Goal: Task Accomplishment & Management: Use online tool/utility

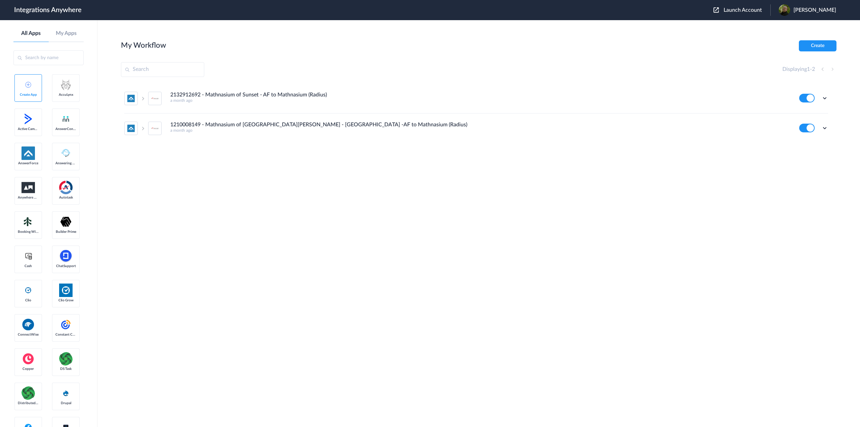
click at [745, 9] on span "Launch Account" at bounding box center [743, 9] width 38 height 5
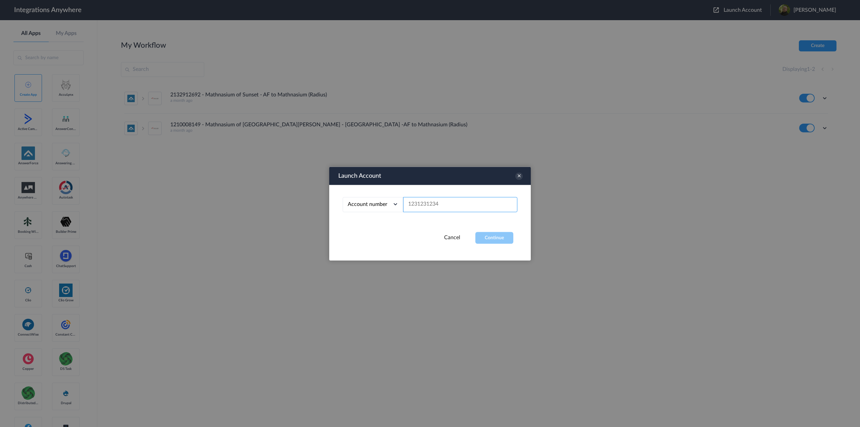
paste input "3375161863"
type input "3375161863"
click at [501, 237] on button "Continue" at bounding box center [494, 238] width 38 height 12
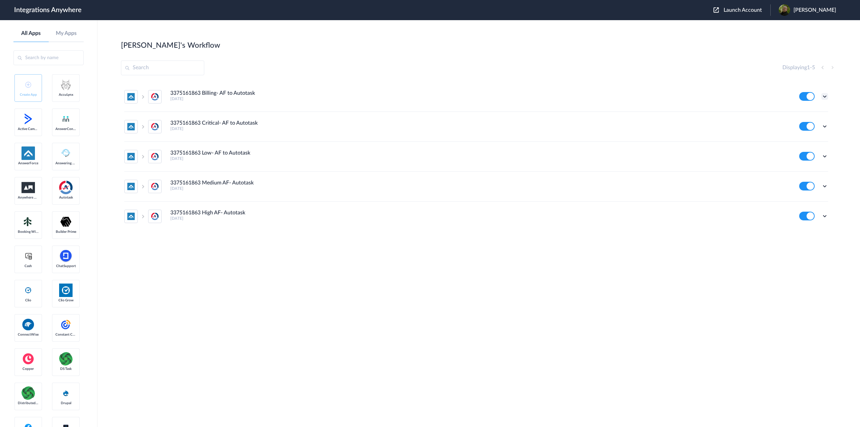
click at [826, 96] on icon at bounding box center [825, 96] width 7 height 7
click at [826, 126] on icon at bounding box center [825, 126] width 7 height 7
click at [814, 155] on link "Task history" at bounding box center [806, 154] width 32 height 5
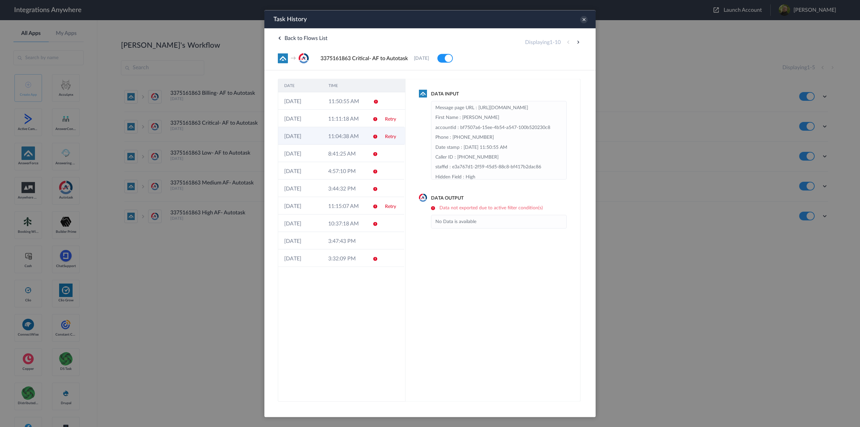
click at [348, 137] on td "11:04:38 AM" at bounding box center [344, 135] width 44 height 17
click at [584, 22] on icon at bounding box center [583, 19] width 7 height 7
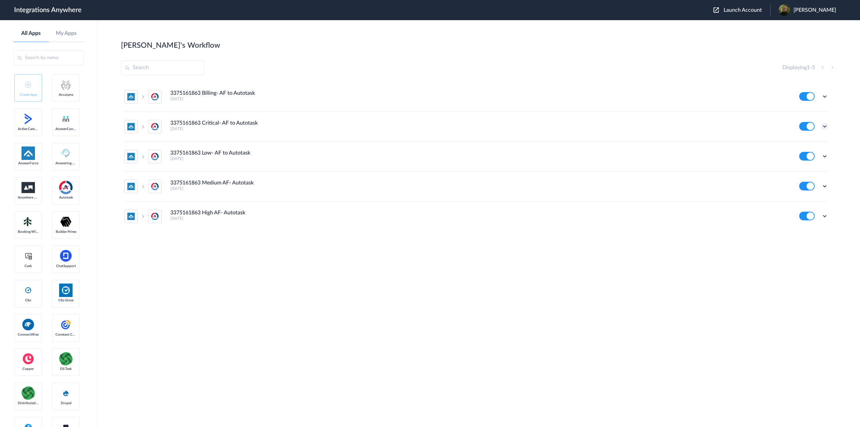
click at [823, 128] on icon at bounding box center [825, 126] width 7 height 7
click at [804, 141] on link "Edit" at bounding box center [798, 141] width 16 height 5
click at [826, 95] on icon at bounding box center [825, 96] width 7 height 7
click at [811, 123] on link "Task history" at bounding box center [806, 124] width 32 height 5
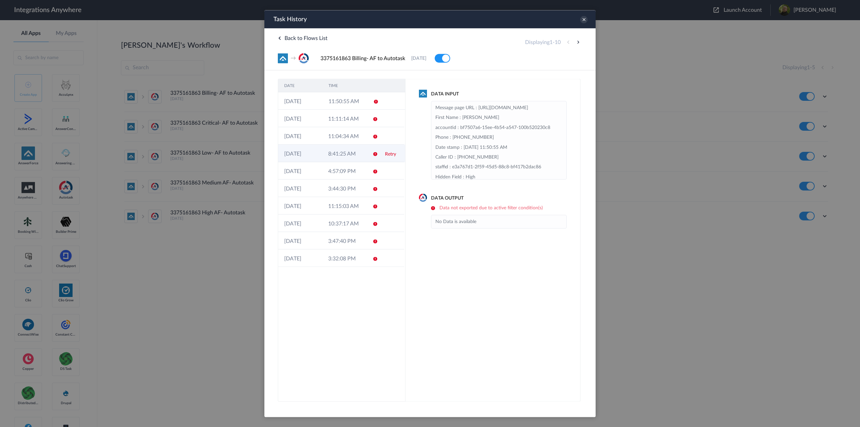
click at [357, 153] on td "8:41:25 AM" at bounding box center [344, 152] width 44 height 17
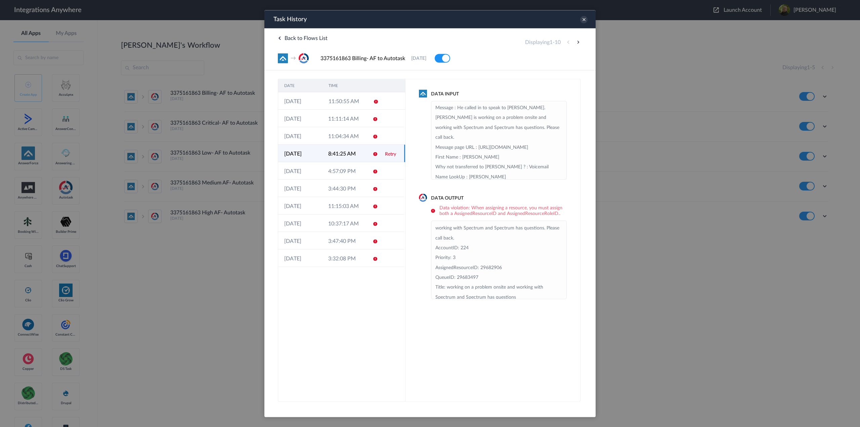
scroll to position [83, 0]
click at [584, 19] on icon at bounding box center [583, 19] width 7 height 7
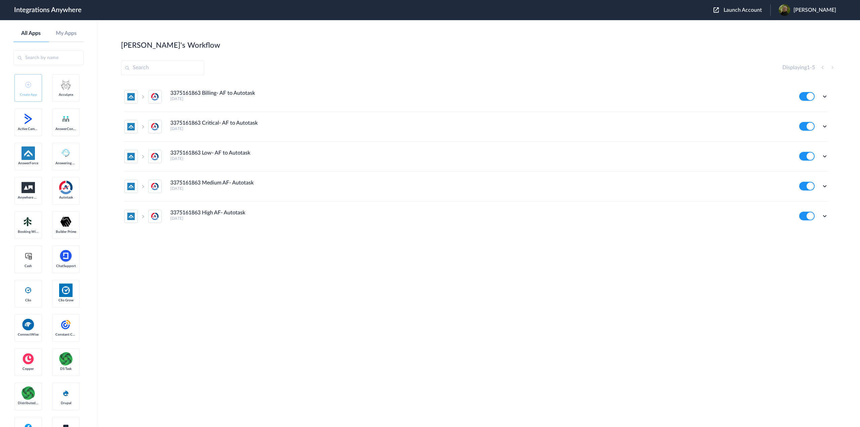
click at [819, 93] on div "Edit Task history Delete" at bounding box center [813, 96] width 29 height 9
click at [826, 95] on icon at bounding box center [825, 96] width 7 height 7
click at [799, 111] on link "Edit" at bounding box center [798, 112] width 16 height 5
click at [827, 95] on icon at bounding box center [825, 96] width 7 height 7
click at [811, 123] on link "Task history" at bounding box center [806, 124] width 32 height 5
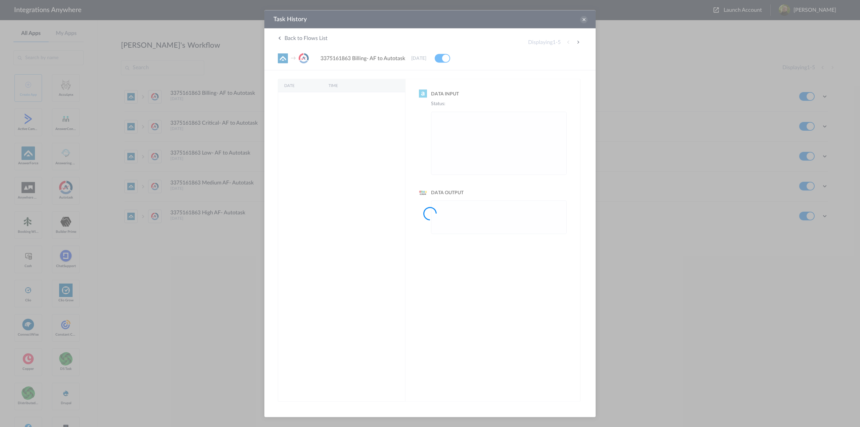
scroll to position [0, 0]
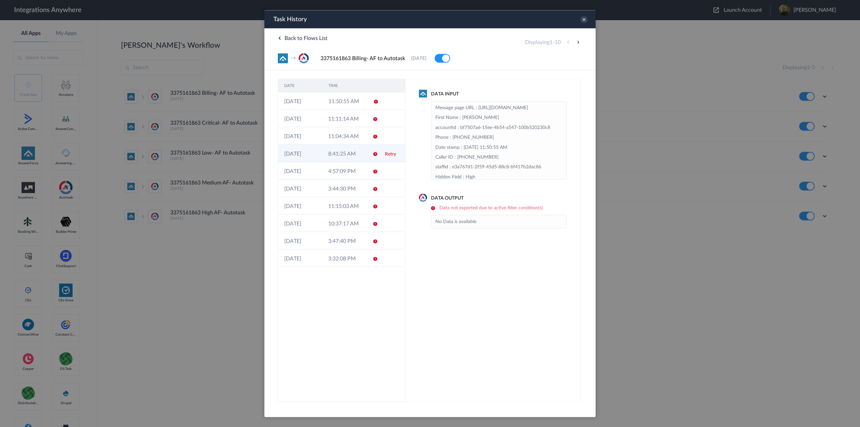
click at [355, 154] on td "8:41:25 AM" at bounding box center [344, 152] width 44 height 17
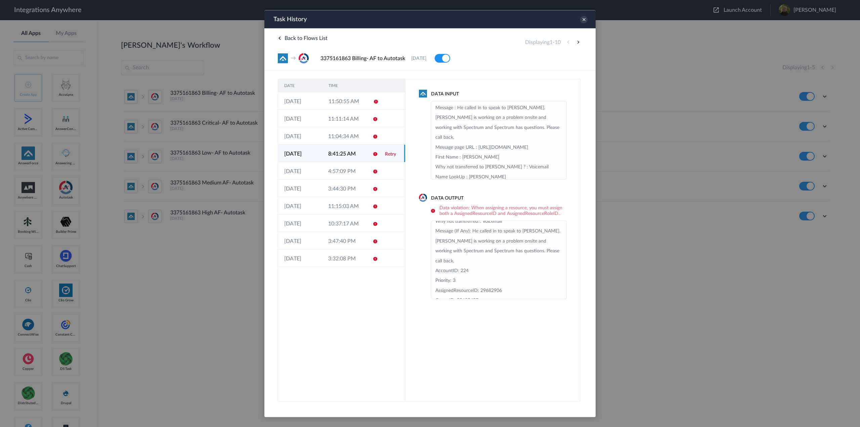
scroll to position [83, 0]
click at [556, 214] on h6 "Data violation: When assigning a resource, you must assign both a AssignedResou…" at bounding box center [499, 210] width 136 height 11
click at [434, 210] on h6 "Data violation: When assigning a resource, you must assign both a AssignedResou…" at bounding box center [499, 210] width 136 height 11
click at [465, 208] on h6 "Data violation: When assigning a resource, you must assign both a AssignedResou…" at bounding box center [499, 210] width 136 height 11
click at [584, 20] on icon at bounding box center [583, 19] width 7 height 7
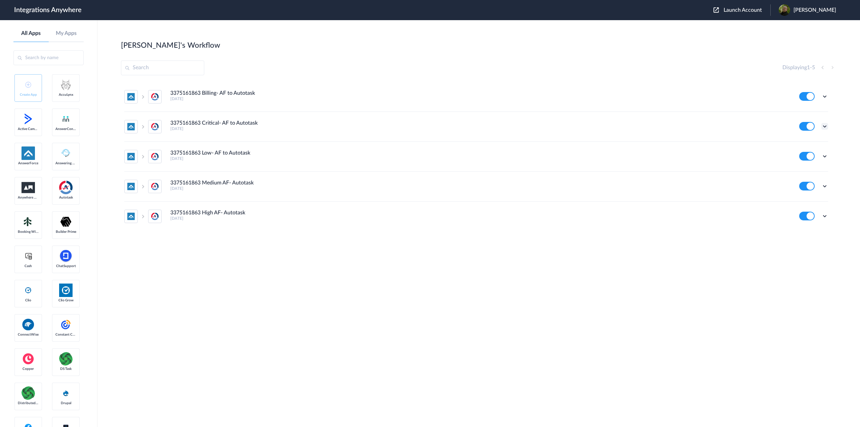
click at [827, 126] on icon at bounding box center [825, 126] width 7 height 7
click at [807, 152] on li "Task history" at bounding box center [807, 154] width 44 height 12
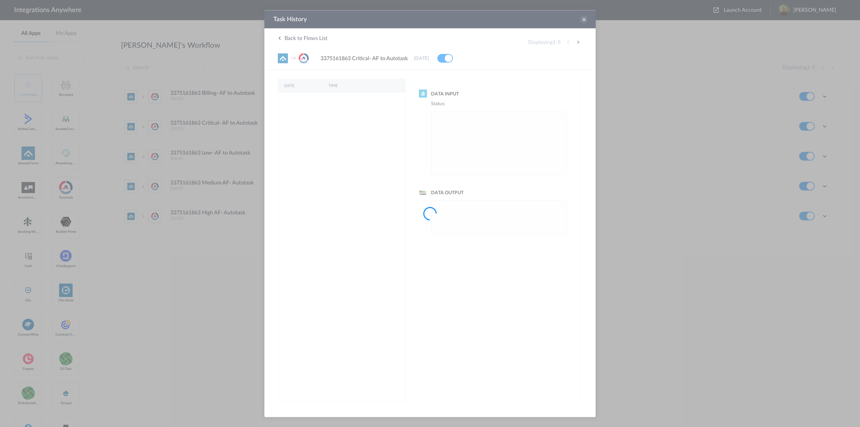
scroll to position [0, 0]
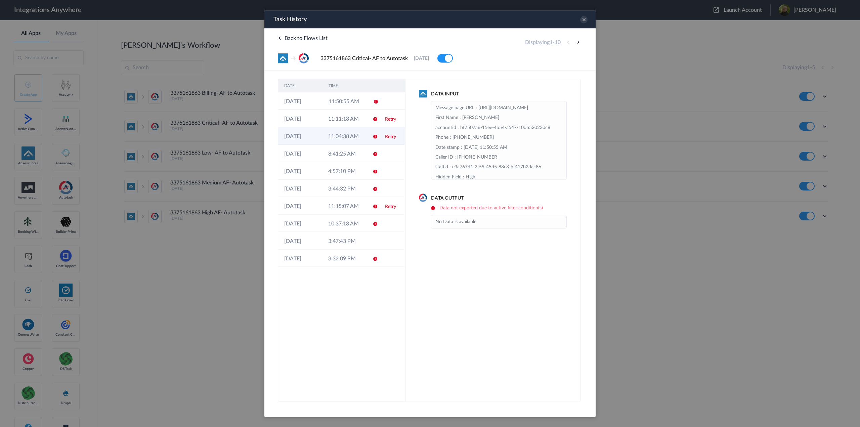
click at [356, 136] on td "11:04:38 AM" at bounding box center [344, 135] width 44 height 17
click at [583, 18] on icon at bounding box center [583, 19] width 7 height 7
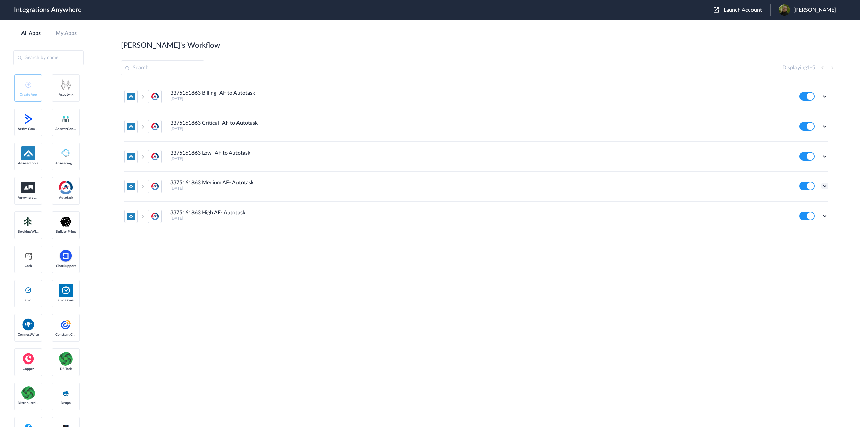
click at [824, 185] on icon at bounding box center [825, 186] width 7 height 7
click at [805, 201] on link "Edit" at bounding box center [798, 201] width 16 height 5
click at [824, 125] on icon at bounding box center [825, 126] width 7 height 7
click at [827, 215] on icon at bounding box center [825, 216] width 7 height 7
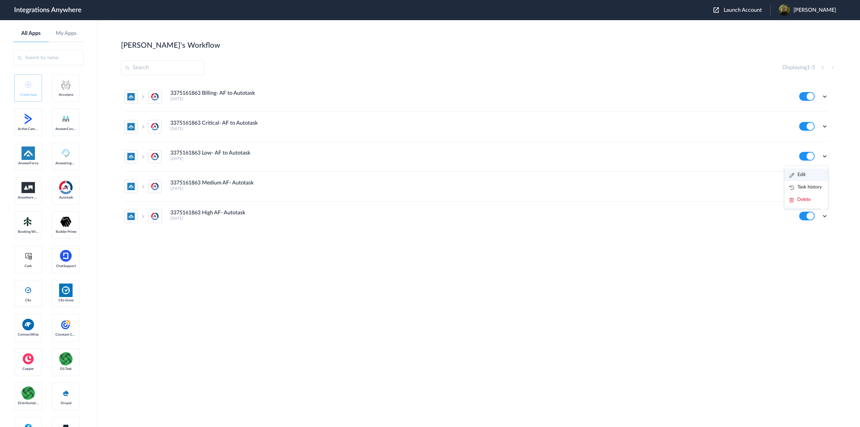
click at [810, 175] on li "Edit" at bounding box center [807, 175] width 44 height 12
click at [822, 184] on icon at bounding box center [825, 186] width 7 height 7
click at [804, 200] on link "Edit" at bounding box center [798, 201] width 16 height 5
click at [823, 96] on icon at bounding box center [825, 96] width 7 height 7
click at [807, 110] on li "Edit" at bounding box center [807, 112] width 44 height 12
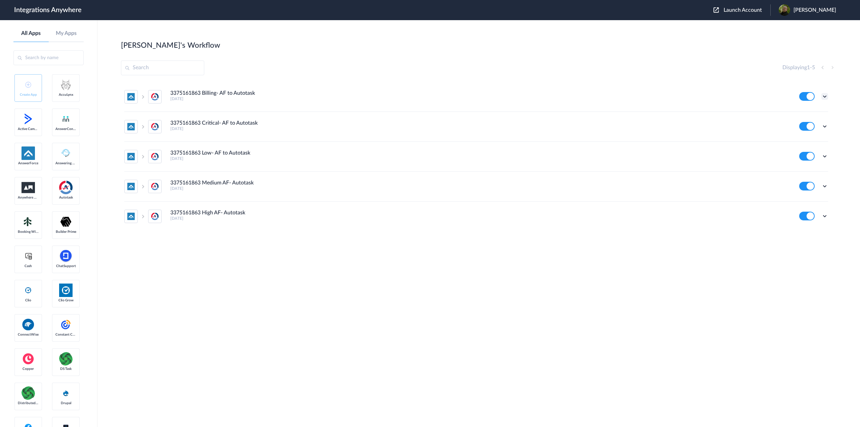
click at [824, 95] on icon at bounding box center [825, 96] width 7 height 7
click at [807, 125] on link "Task history" at bounding box center [806, 124] width 32 height 5
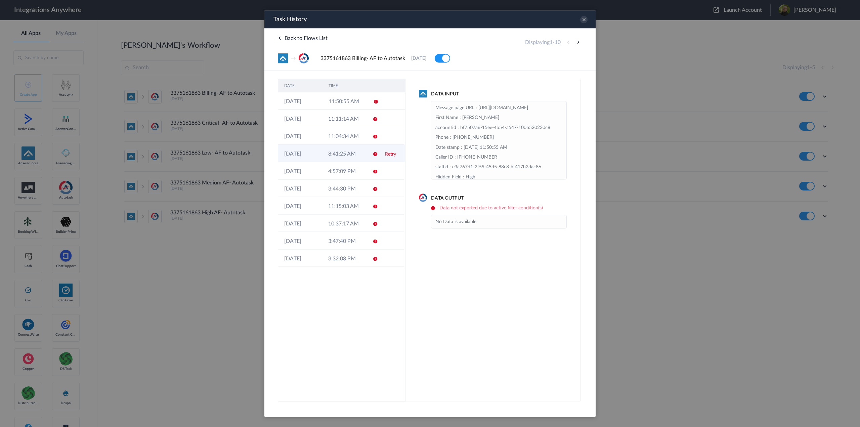
click at [350, 155] on td "8:41:25 AM" at bounding box center [344, 152] width 44 height 17
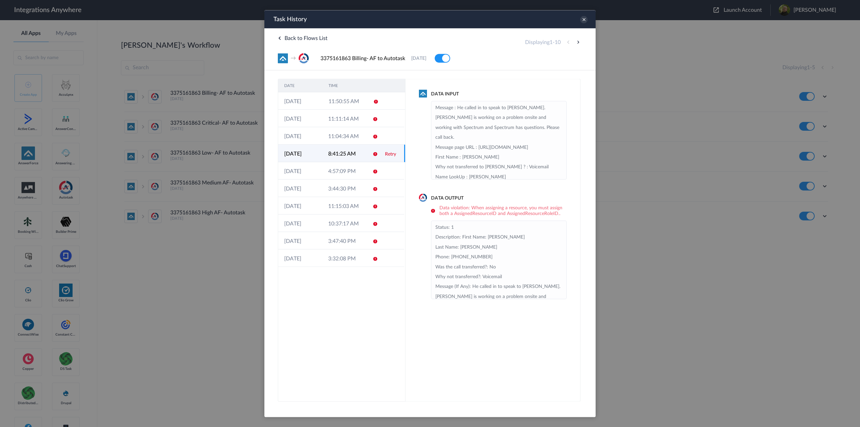
click at [390, 152] on link "Retry" at bounding box center [390, 154] width 11 height 5
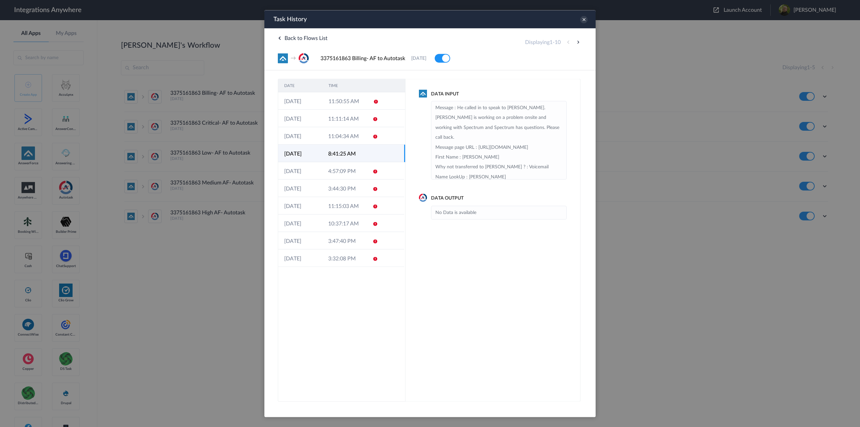
click at [338, 153] on td "8:41:25 AM" at bounding box center [344, 152] width 44 height 17
click at [282, 37] on span "Back to Flows List" at bounding box center [303, 37] width 50 height 5
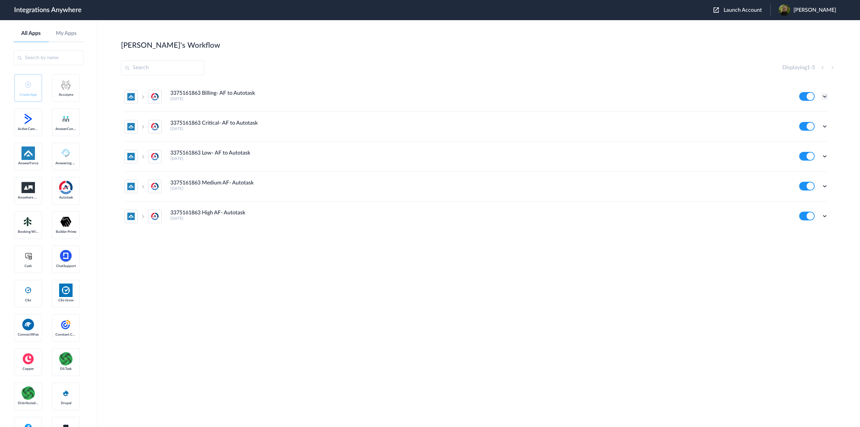
click at [824, 94] on icon at bounding box center [825, 96] width 7 height 7
click at [814, 123] on link "Task history" at bounding box center [806, 124] width 32 height 5
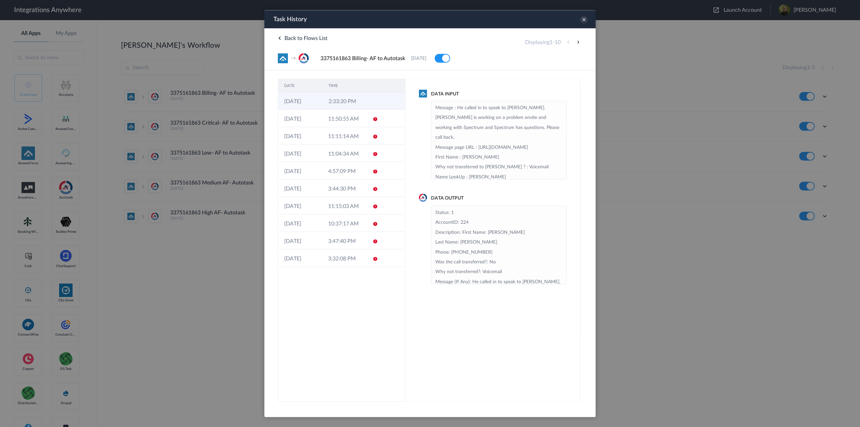
click at [350, 105] on td "2:33:20 PM" at bounding box center [345, 100] width 44 height 17
click at [587, 19] on icon at bounding box center [583, 19] width 7 height 7
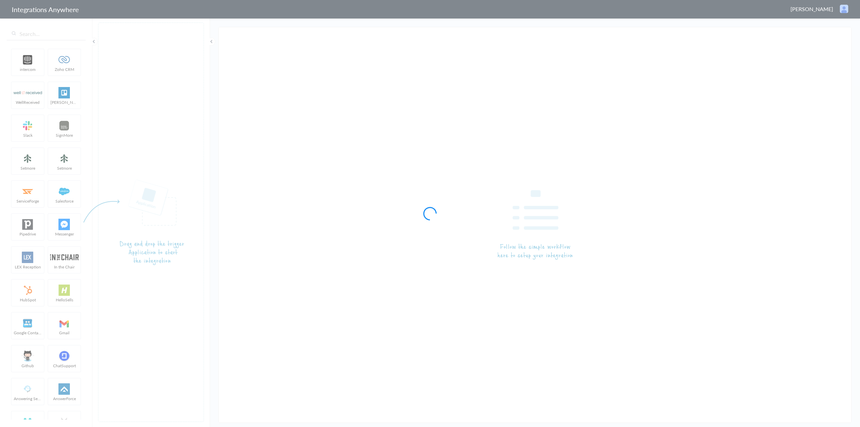
type input "3375161863 Critical- AF to Autotask"
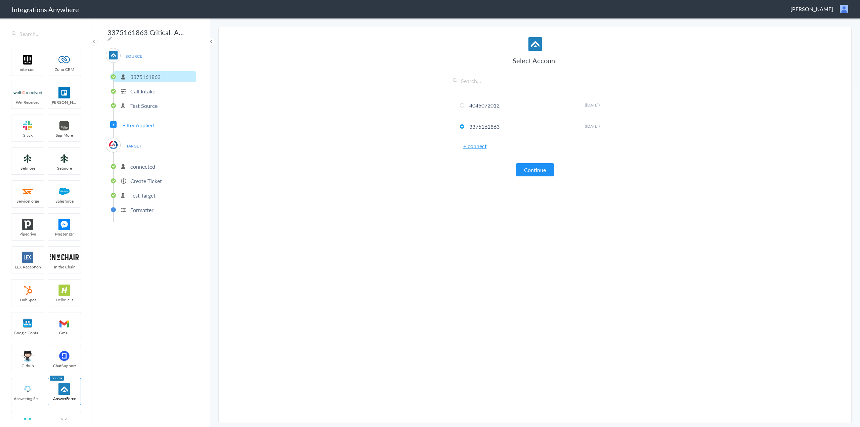
click at [152, 178] on p "Create Ticket" at bounding box center [146, 181] width 32 height 8
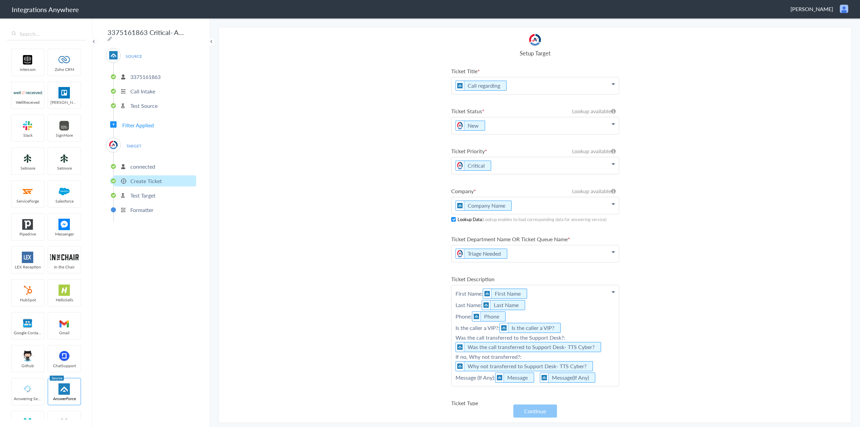
click at [533, 85] on p "Call regarding" at bounding box center [535, 85] width 167 height 17
click at [489, 103] on link "Hidden Field" at bounding box center [535, 106] width 167 height 14
click at [472, 89] on p "Hidden Field Call regarding Hidden Field" at bounding box center [535, 85] width 167 height 17
click at [475, 85] on link "Hidden Field" at bounding box center [471, 86] width 30 height 8
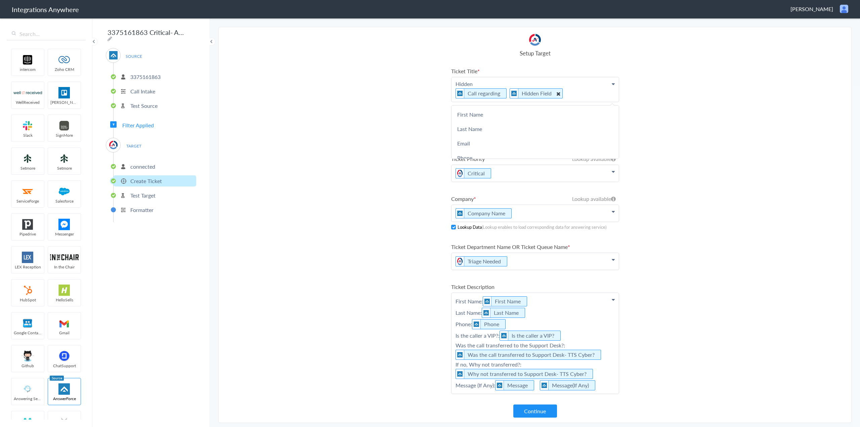
click at [554, 93] on icon at bounding box center [557, 93] width 7 height 8
click at [484, 85] on p "Hidden Call regarding" at bounding box center [535, 89] width 167 height 25
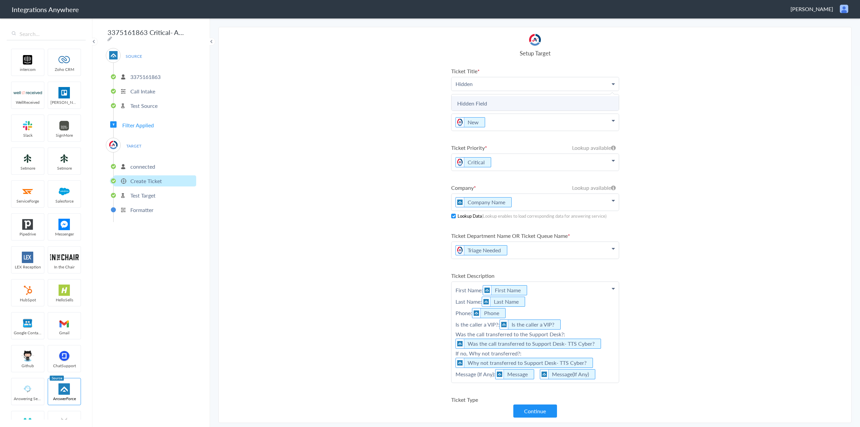
click at [481, 100] on link "Hidden Field" at bounding box center [535, 103] width 167 height 14
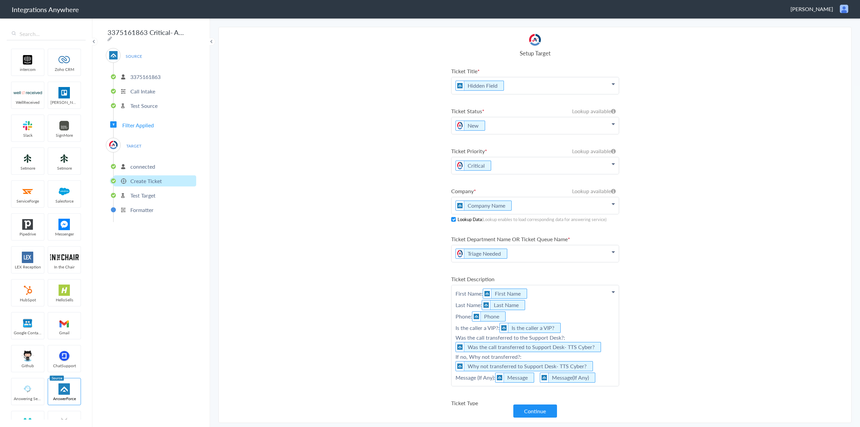
click at [540, 84] on p "Hidden Field" at bounding box center [535, 85] width 167 height 17
click at [485, 109] on link "Call regarding" at bounding box center [535, 106] width 167 height 14
click at [514, 85] on p "Hidden Field Call Call regarding" at bounding box center [535, 85] width 167 height 17
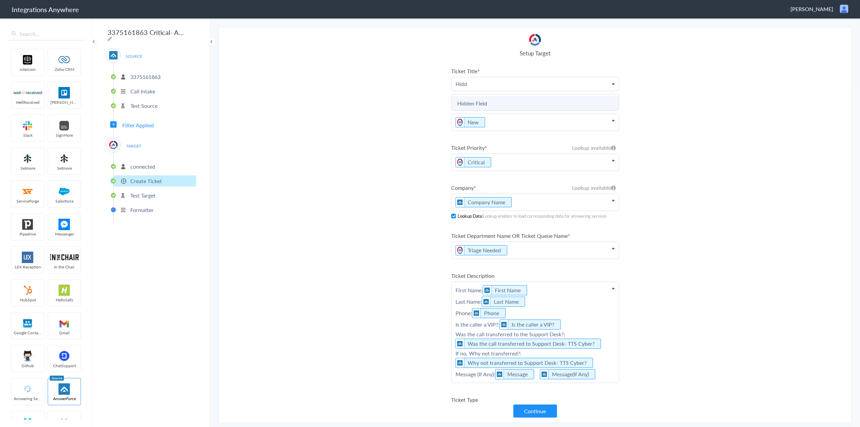
click at [493, 103] on link "Hidden Field" at bounding box center [535, 103] width 167 height 14
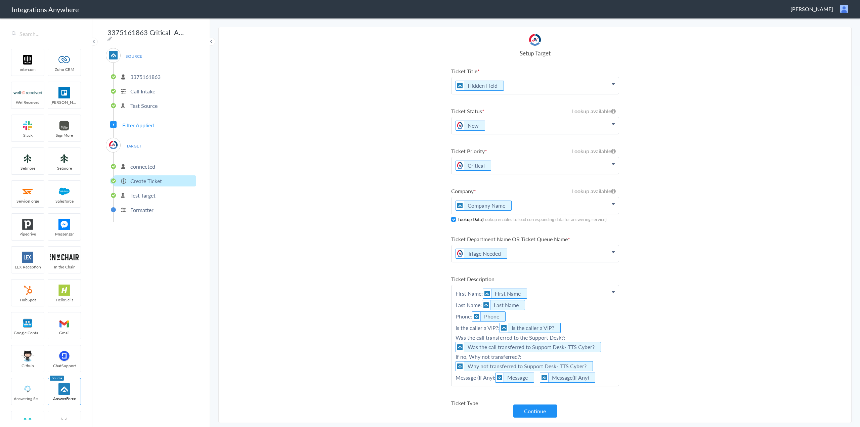
click at [521, 85] on p "Hidden Field" at bounding box center [535, 85] width 167 height 17
click at [493, 128] on link "Call regarding" at bounding box center [535, 126] width 167 height 14
click at [363, 117] on section "Select Account 4045072012 Rename Delete (4 months ago) 3375161863 Rename Delete…" at bounding box center [534, 225] width 633 height 396
click at [540, 410] on button "Continue" at bounding box center [535, 411] width 44 height 13
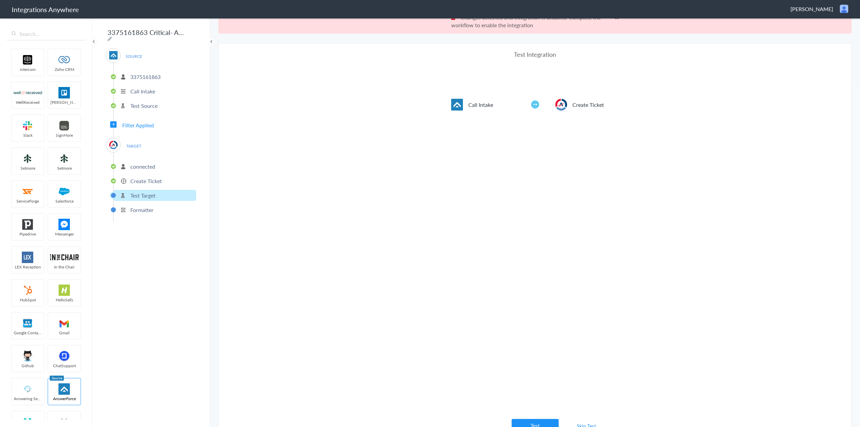
scroll to position [25, 0]
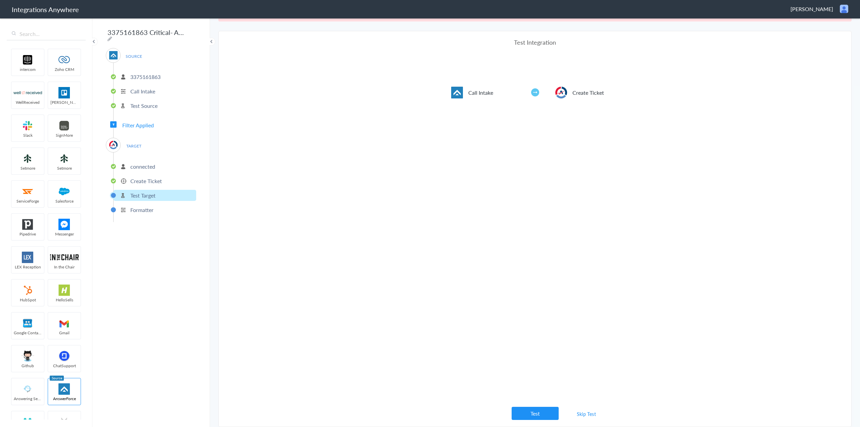
click at [581, 414] on link "Skip Test" at bounding box center [587, 414] width 36 height 12
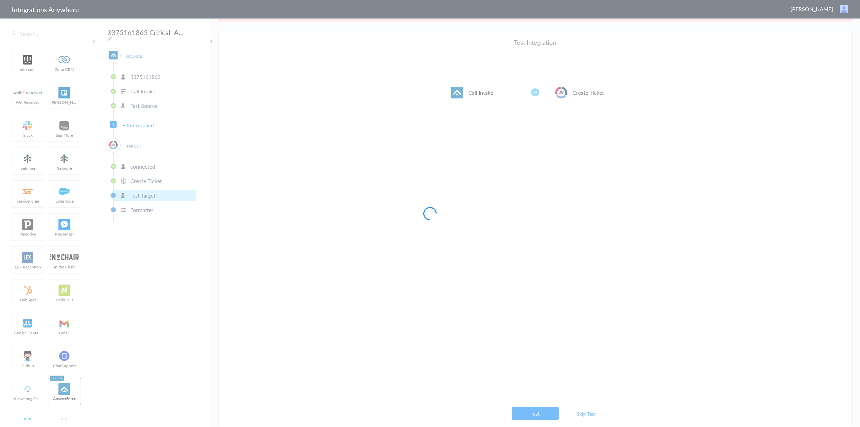
scroll to position [0, 0]
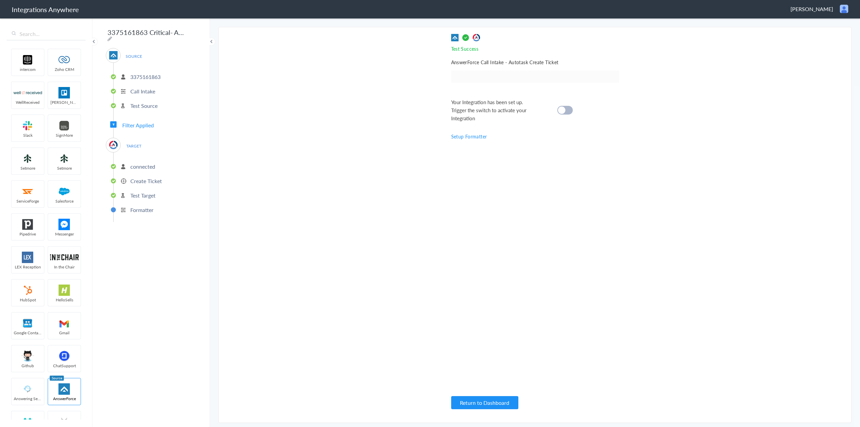
click at [570, 109] on div at bounding box center [564, 110] width 15 height 9
click at [491, 406] on button "Return to Dashboard" at bounding box center [484, 402] width 67 height 13
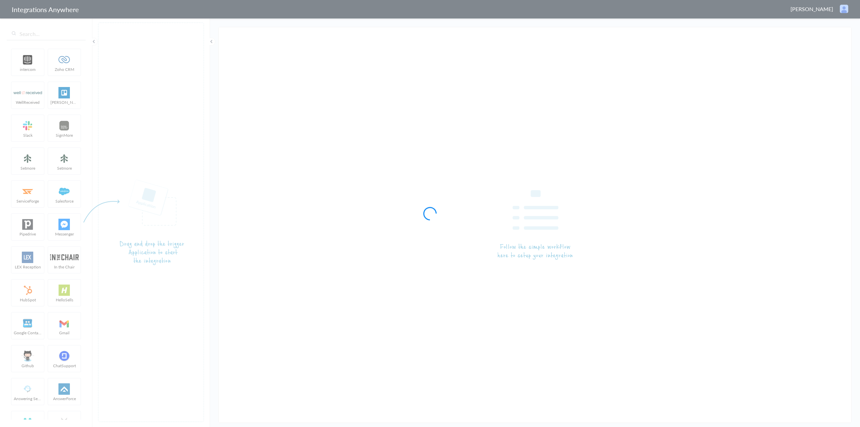
type input "3375161863 Billing- AF to Autotask"
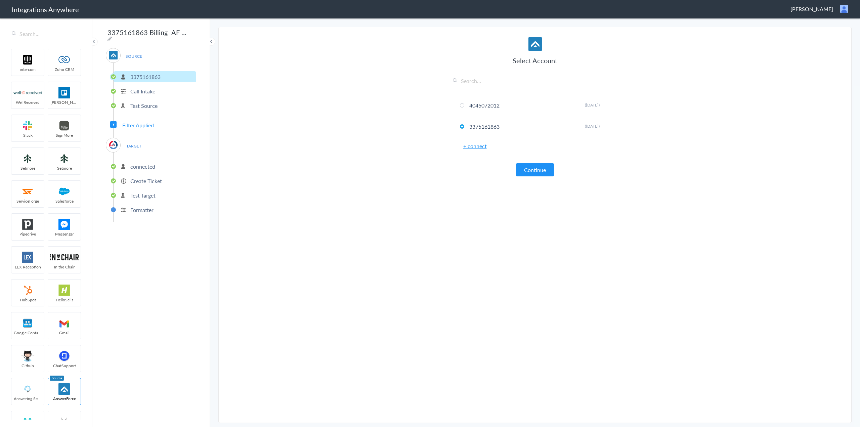
click at [156, 177] on p "Create Ticket" at bounding box center [146, 181] width 32 height 8
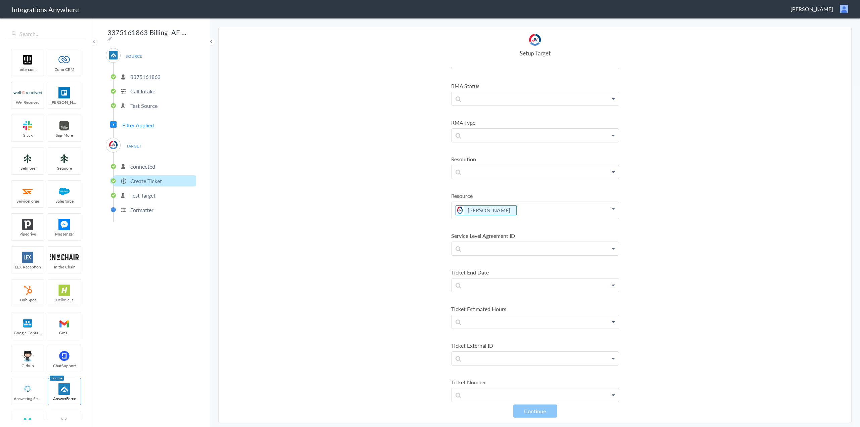
scroll to position [1075, 0]
click at [610, 210] on p "Brian Thompson" at bounding box center [535, 210] width 167 height 17
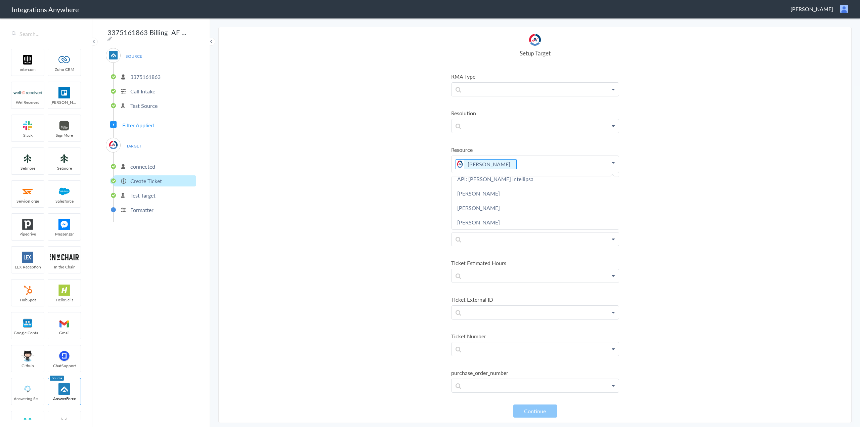
scroll to position [1126, 0]
click at [431, 244] on section "Select Account 4045072012 Rename Delete (4 months ago) 3375161863 Rename Delete…" at bounding box center [534, 225] width 633 height 396
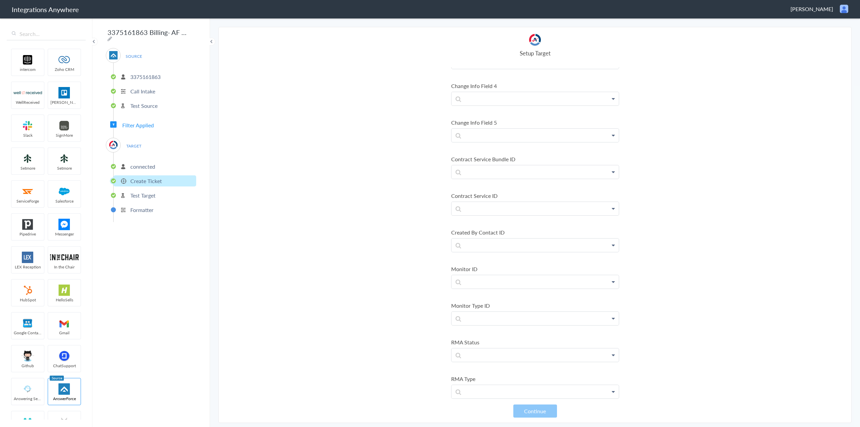
scroll to position [375, 0]
click at [533, 251] on p at bounding box center [535, 249] width 167 height 13
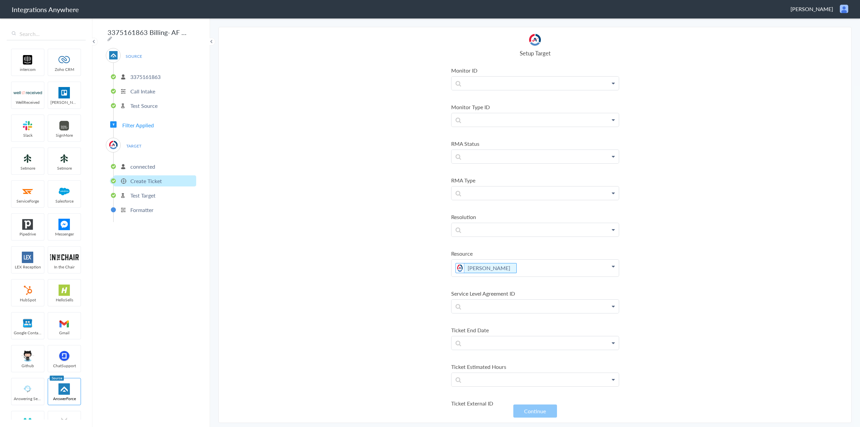
scroll to position [1037, 0]
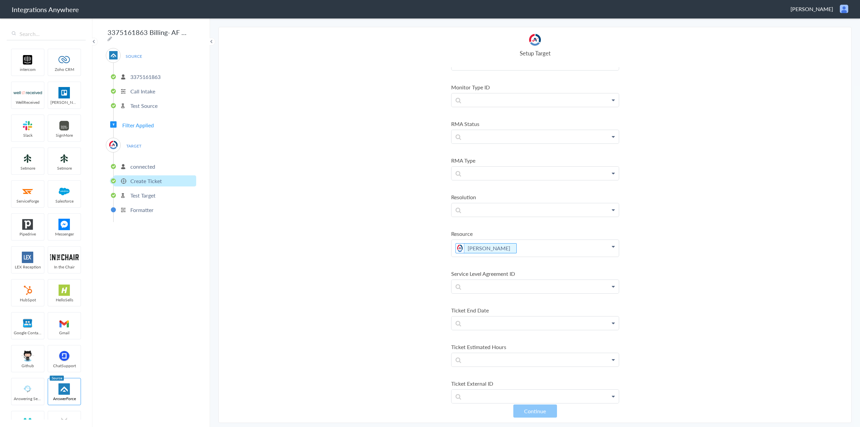
click at [408, 299] on section "Select Account 4045072012 Rename Delete (4 months ago) 3375161863 Rename Delete…" at bounding box center [534, 225] width 633 height 396
click at [422, 256] on section "Select Account 4045072012 Rename Delete (4 months ago) 3375161863 Rename Delete…" at bounding box center [534, 225] width 633 height 396
click at [438, 252] on section "Select Account 4045072012 Rename Delete (4 months ago) 3375161863 Rename Delete…" at bounding box center [534, 225] width 633 height 396
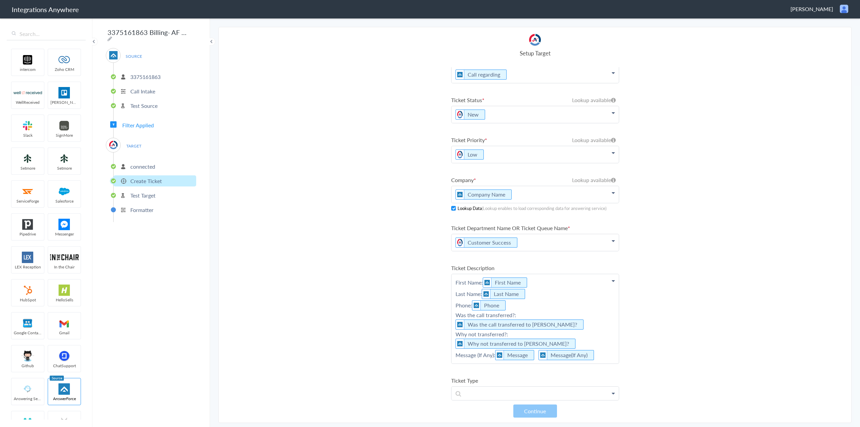
scroll to position [0, 0]
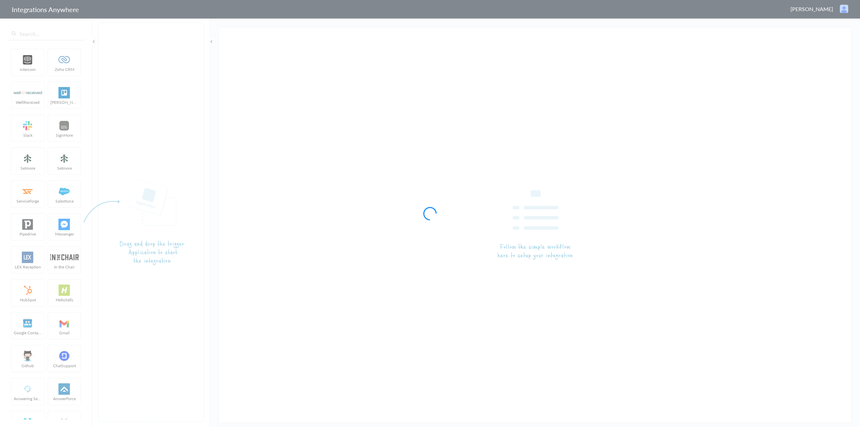
type input "3375161863 Medium AF- Autotask"
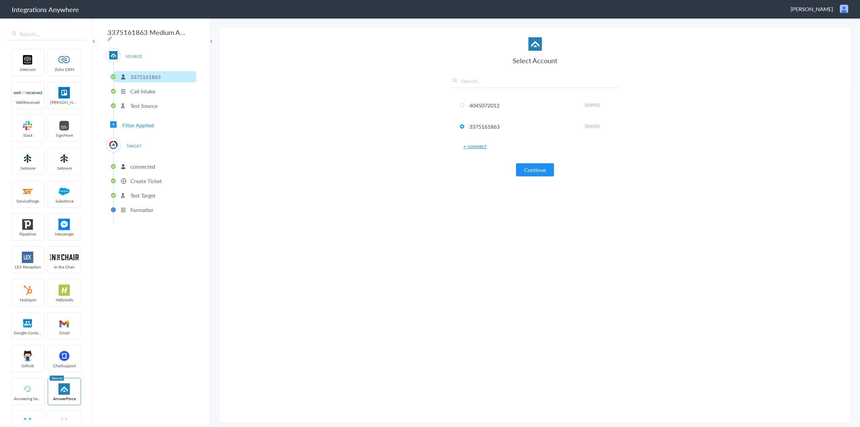
click at [150, 175] on li "Create Ticket" at bounding box center [155, 180] width 83 height 11
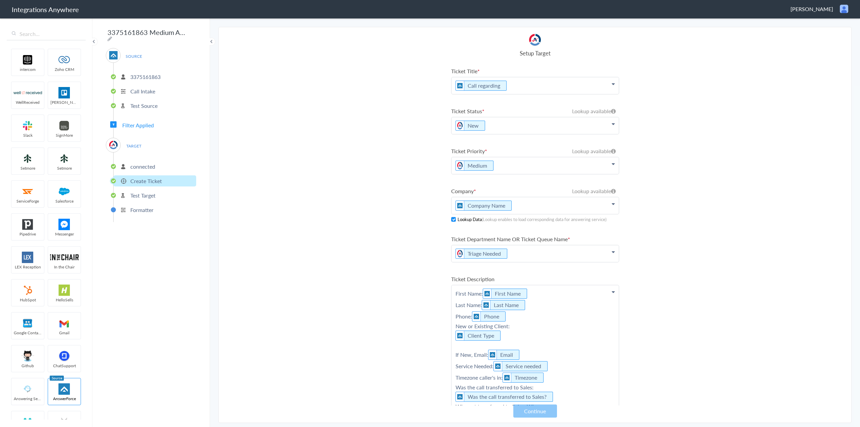
click at [584, 85] on p "Call regarding" at bounding box center [535, 85] width 167 height 17
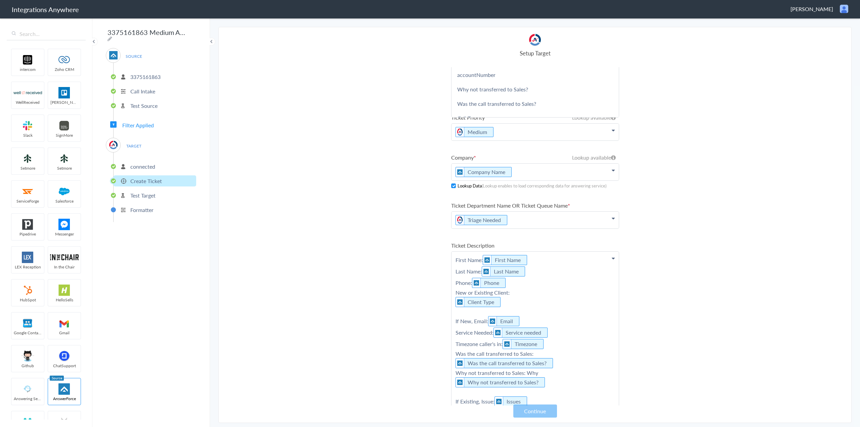
scroll to position [470, 0]
click at [502, 96] on link "Service needed" at bounding box center [535, 94] width 167 height 14
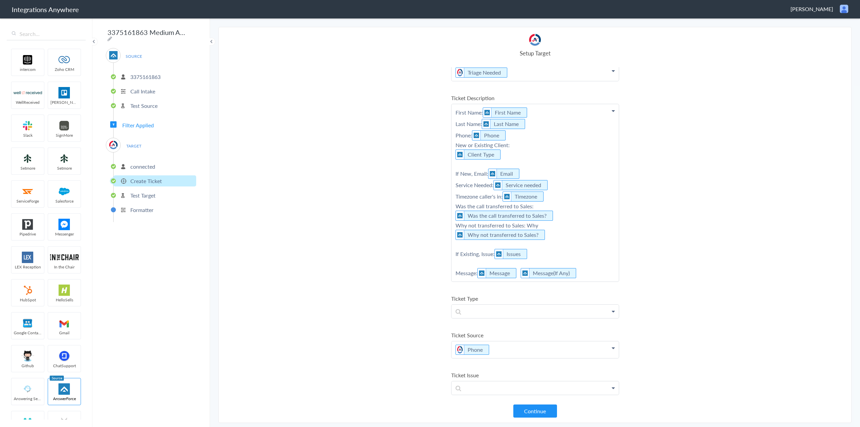
scroll to position [202, 0]
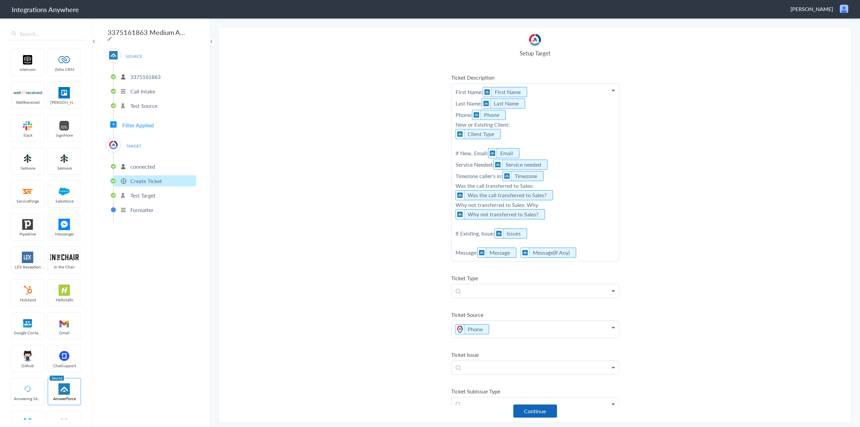
click at [544, 415] on button "Continue" at bounding box center [535, 411] width 44 height 13
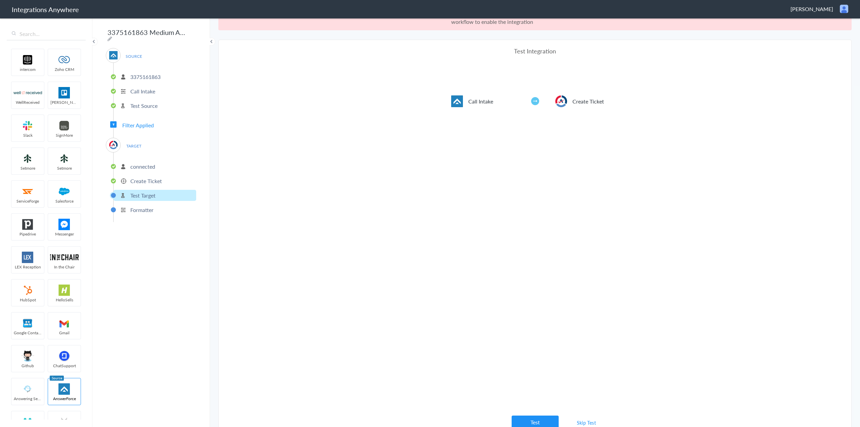
scroll to position [25, 0]
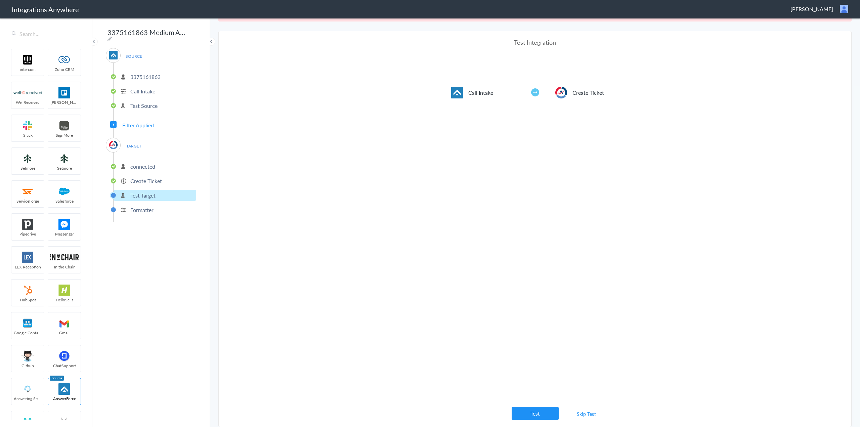
click at [586, 414] on link "Skip Test" at bounding box center [587, 414] width 36 height 12
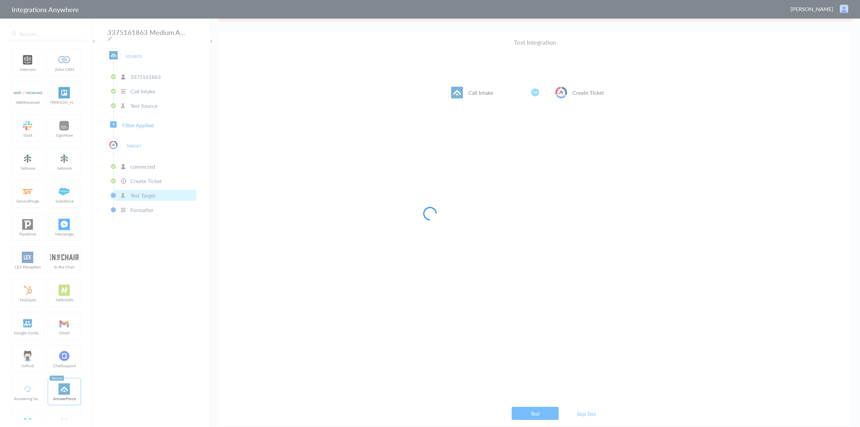
scroll to position [0, 0]
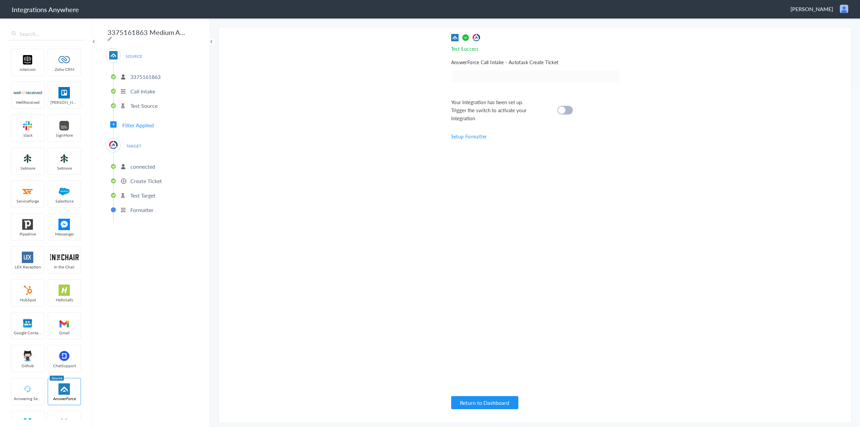
click at [565, 107] on div at bounding box center [564, 110] width 15 height 9
click at [487, 402] on button "Return to Dashboard" at bounding box center [484, 402] width 67 height 13
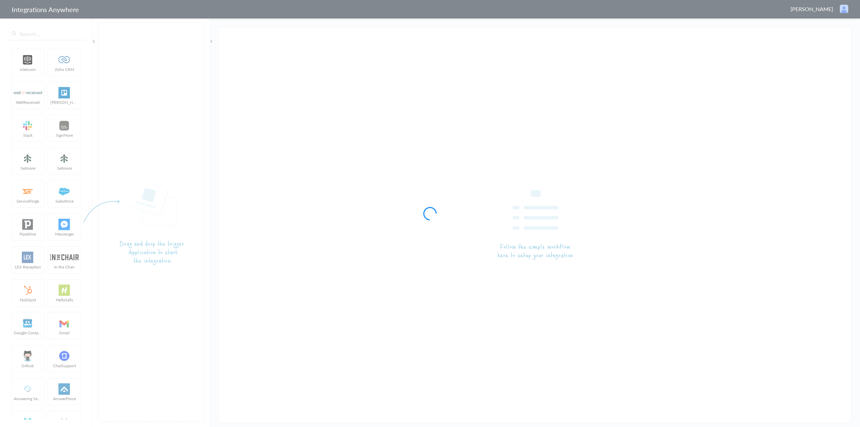
type input "3375161863 High AF- Autotask"
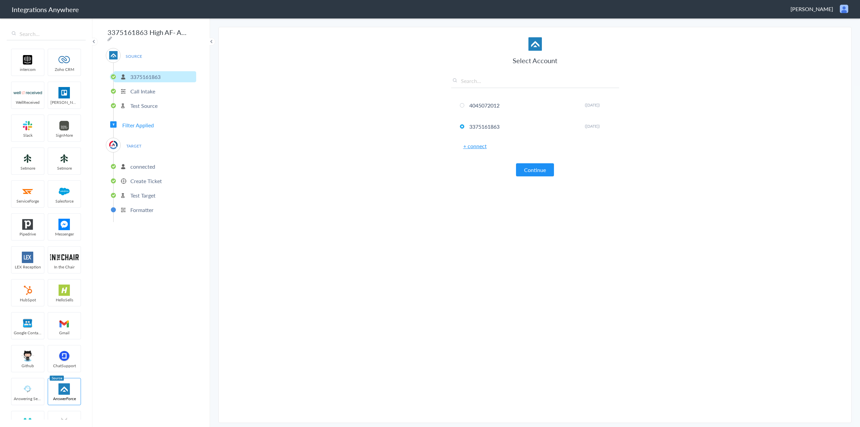
click at [151, 179] on p "Create Ticket" at bounding box center [146, 181] width 32 height 8
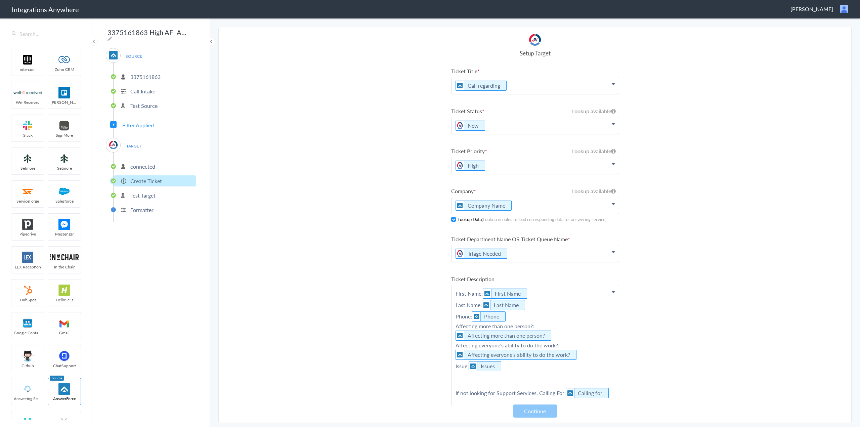
click at [452, 84] on p "Call regarding" at bounding box center [535, 85] width 167 height 17
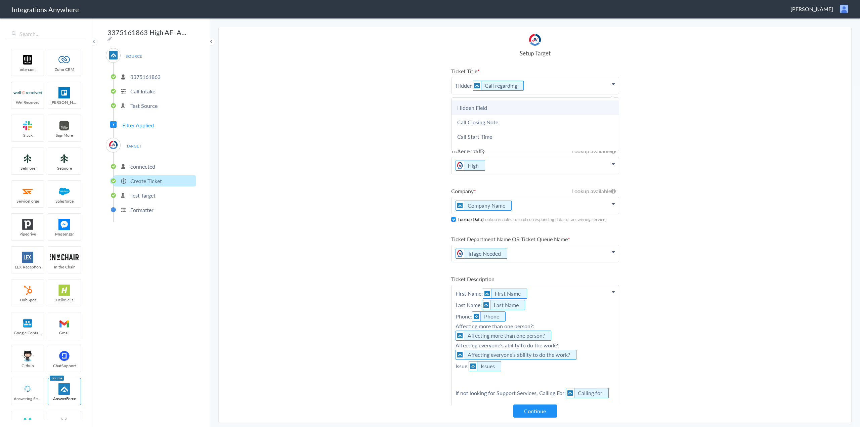
click at [493, 110] on link "Hidden Field" at bounding box center [535, 107] width 167 height 14
click at [472, 86] on p "Hidden Hidden Field Call regarding" at bounding box center [535, 85] width 167 height 17
click at [382, 188] on section "Select Account 4045072012 Rename Delete (4 months ago) 3375161863 Rename Delete…" at bounding box center [534, 225] width 633 height 396
click at [541, 409] on button "Continue" at bounding box center [535, 411] width 44 height 13
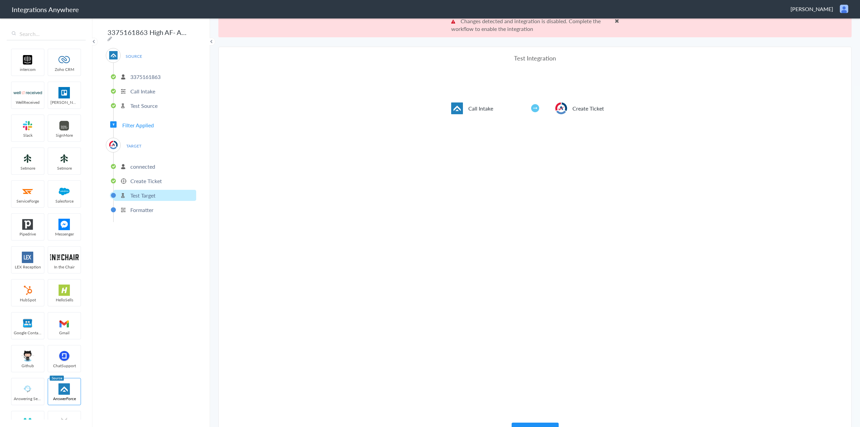
scroll to position [25, 0]
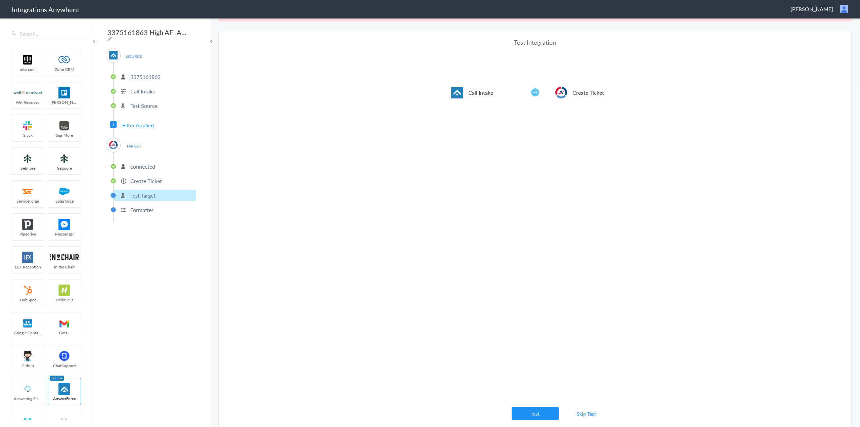
click at [592, 414] on link "Skip Test" at bounding box center [587, 414] width 36 height 12
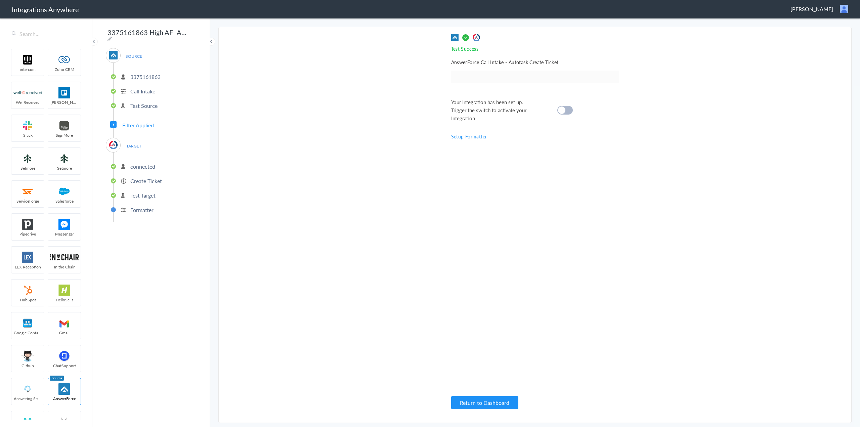
scroll to position [0, 0]
click at [563, 112] on cite at bounding box center [561, 110] width 7 height 7
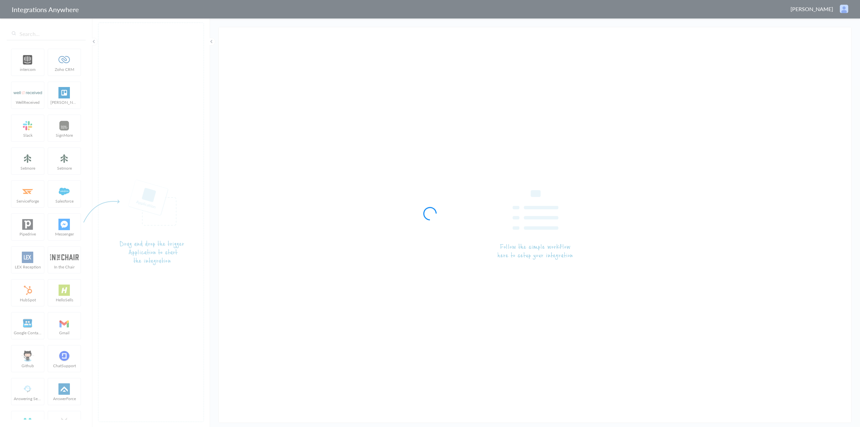
type input "3375161863 Medium AF- Autotask"
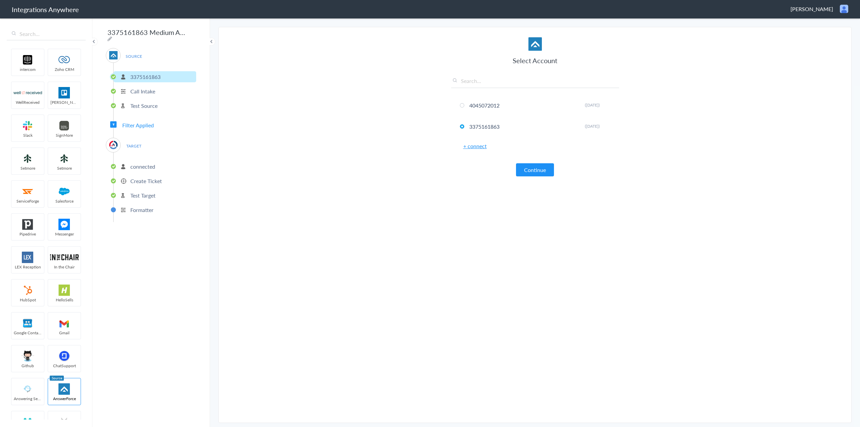
click at [142, 193] on p "Test Target" at bounding box center [142, 196] width 25 height 8
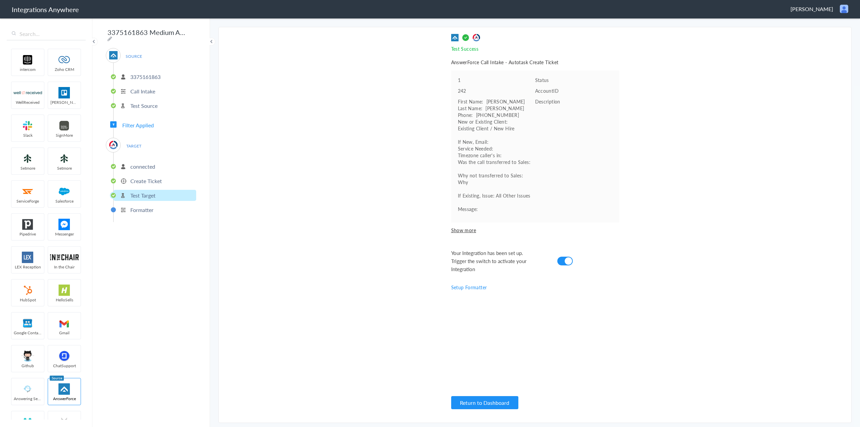
click at [143, 177] on p "Create Ticket" at bounding box center [146, 181] width 32 height 8
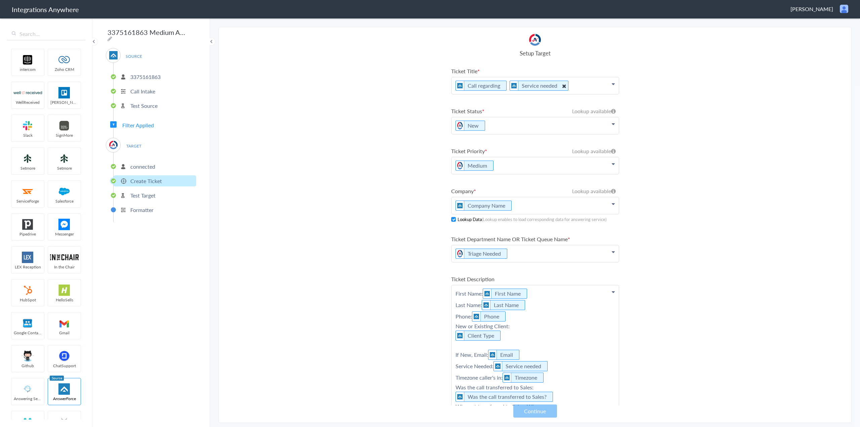
click at [561, 86] on icon at bounding box center [563, 86] width 7 height 8
click at [455, 87] on p "Call regarding" at bounding box center [535, 85] width 167 height 17
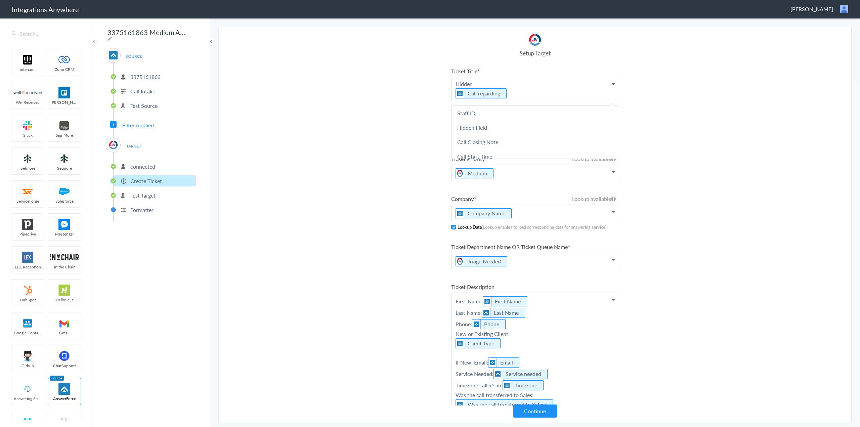
scroll to position [302, 0]
click at [475, 118] on link "Hidden Field" at bounding box center [535, 115] width 167 height 14
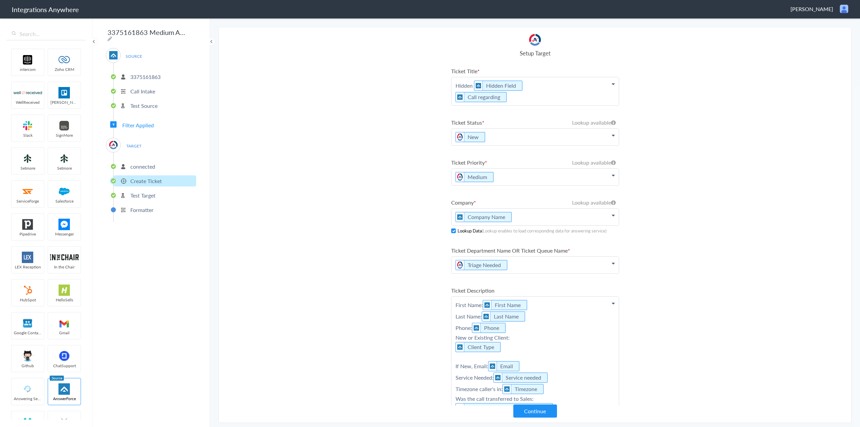
click at [473, 84] on p "Hidden Hidden Field Call regarding" at bounding box center [535, 91] width 167 height 28
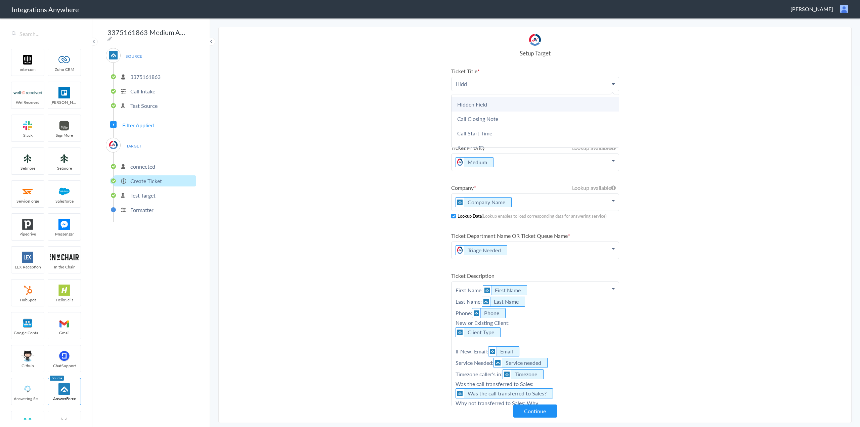
click at [488, 105] on link "Hidden Field" at bounding box center [535, 104] width 167 height 14
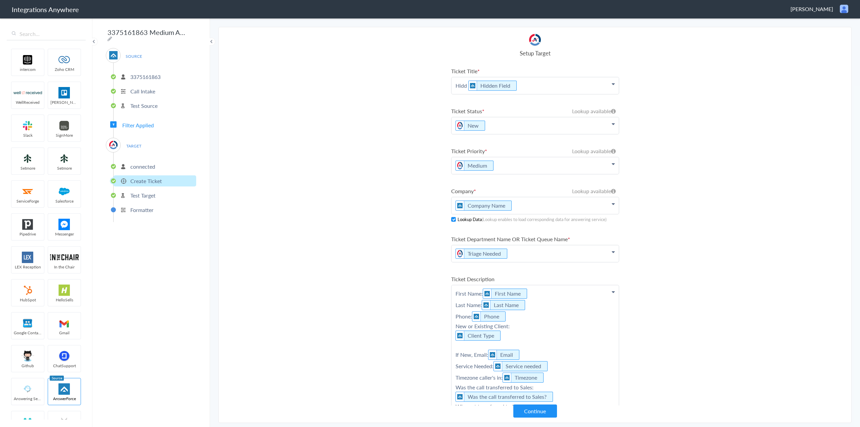
click at [468, 88] on p "Hidd Hidden Field" at bounding box center [535, 85] width 167 height 17
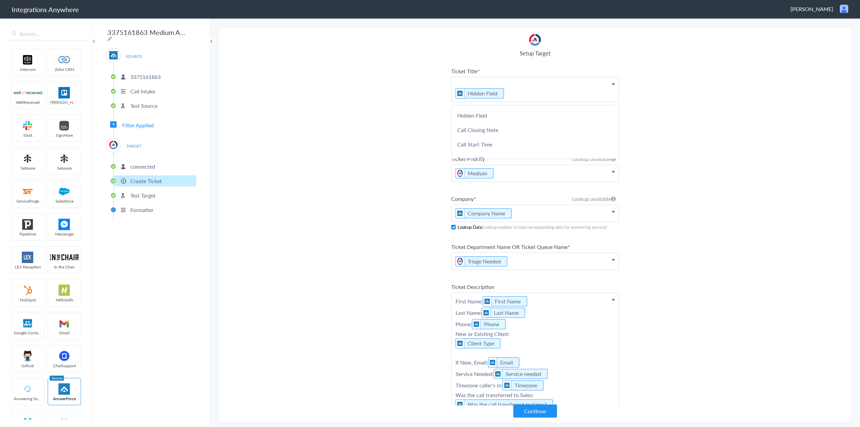
click at [521, 95] on p "Hidden Field" at bounding box center [535, 89] width 167 height 25
click at [496, 126] on link "Call regarding" at bounding box center [535, 126] width 167 height 14
click at [399, 108] on section "Select Account 4045072012 Rename Delete (4 months ago) 3375161863 Rename Delete…" at bounding box center [534, 225] width 633 height 396
click at [535, 412] on button "Continue" at bounding box center [535, 411] width 44 height 13
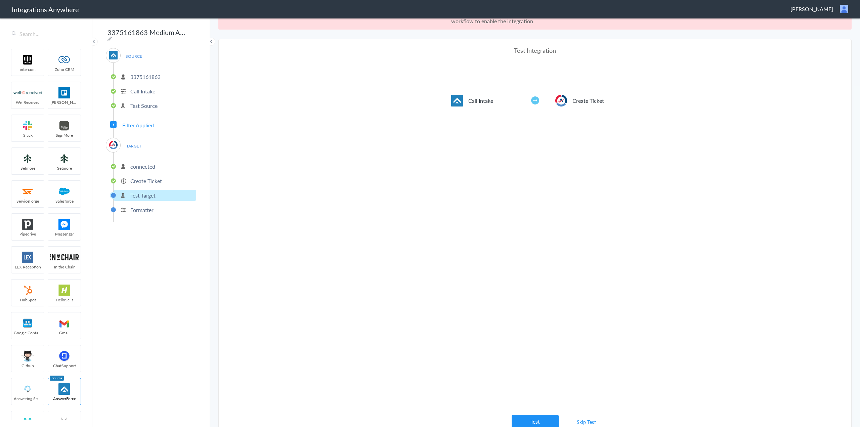
scroll to position [25, 0]
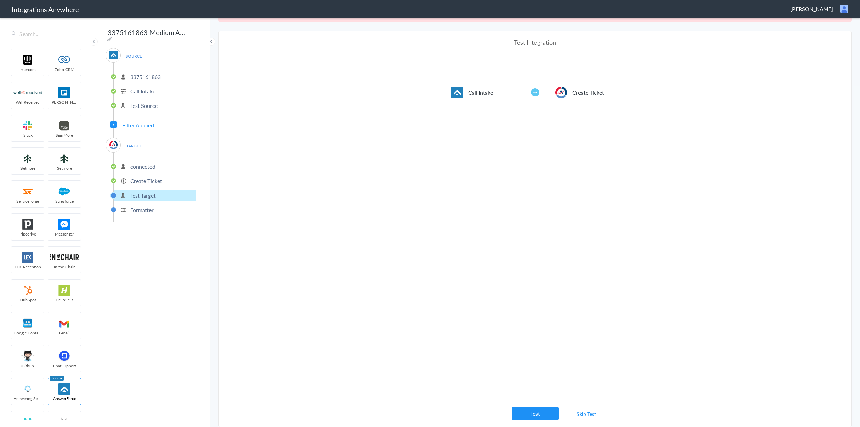
click at [584, 413] on link "Skip Test" at bounding box center [587, 414] width 36 height 12
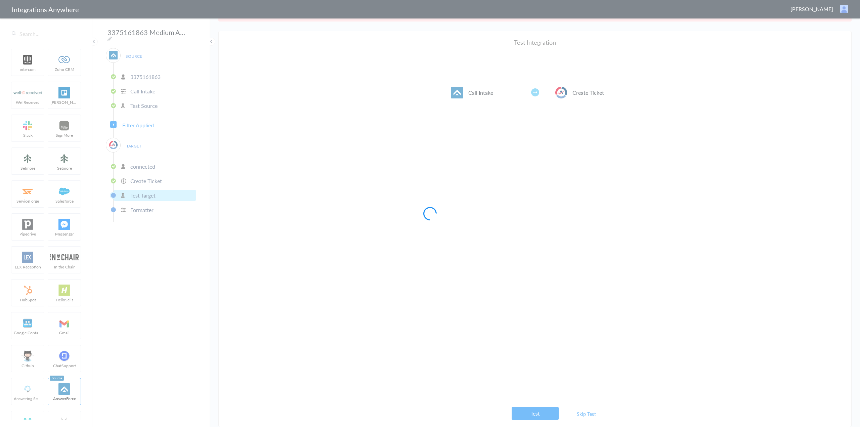
scroll to position [0, 0]
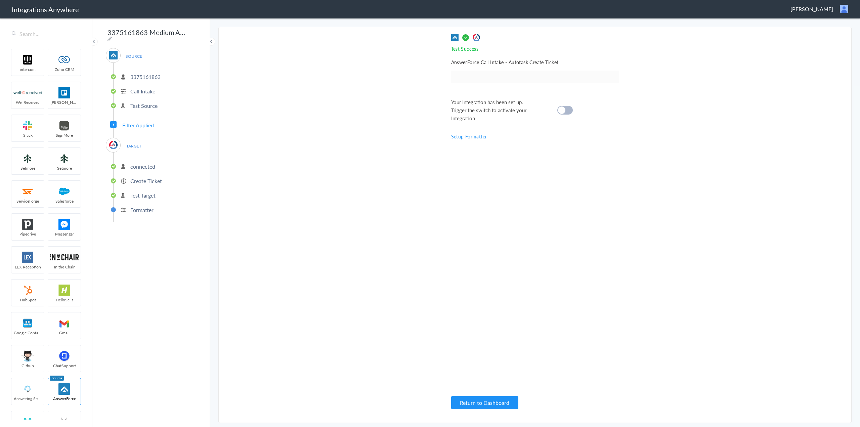
click at [562, 108] on cite at bounding box center [561, 110] width 7 height 7
click at [482, 402] on button "Return to Dashboard" at bounding box center [484, 402] width 67 height 13
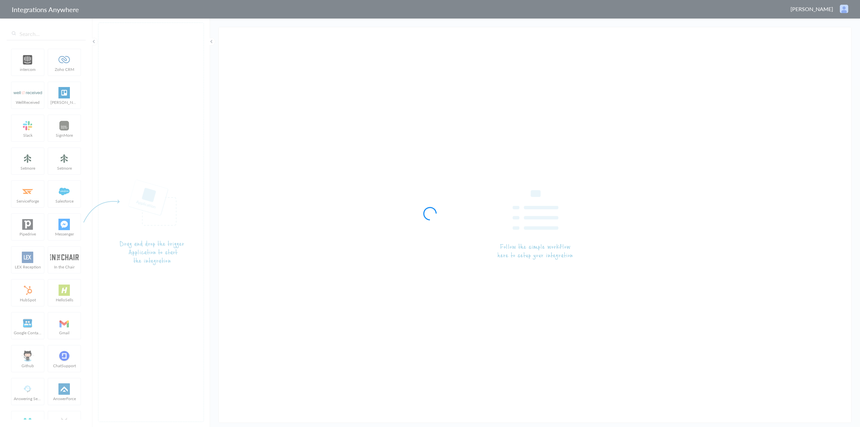
type input "3375161863 Billing- AF to Autotask"
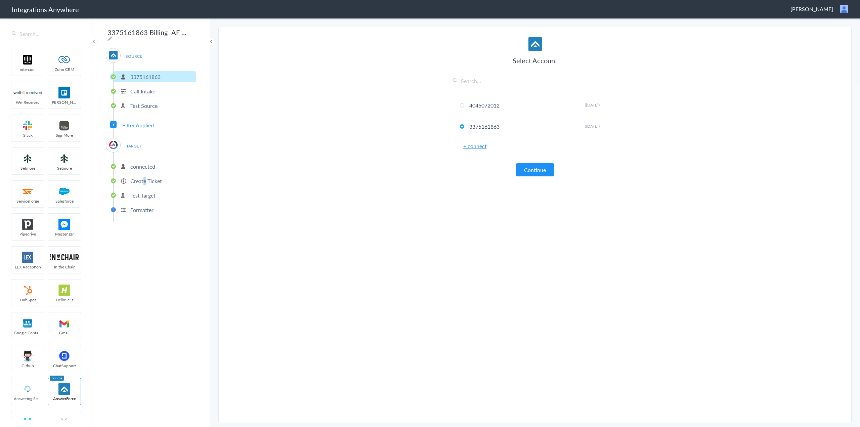
click at [145, 181] on p "Create Ticket" at bounding box center [146, 181] width 32 height 8
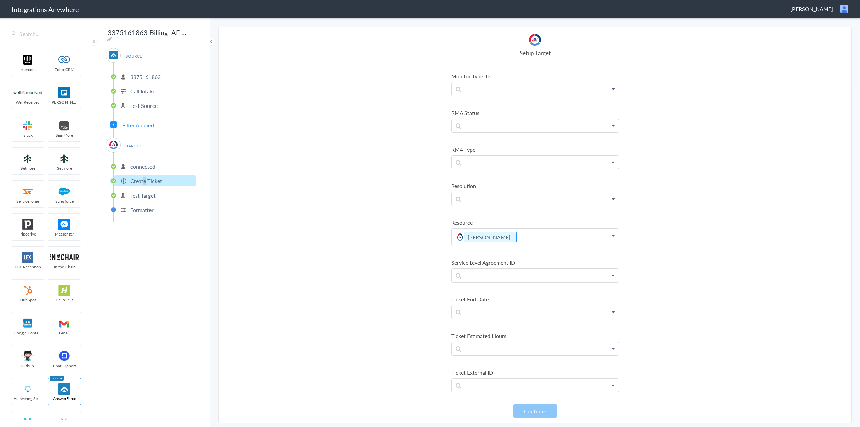
scroll to position [1075, 0]
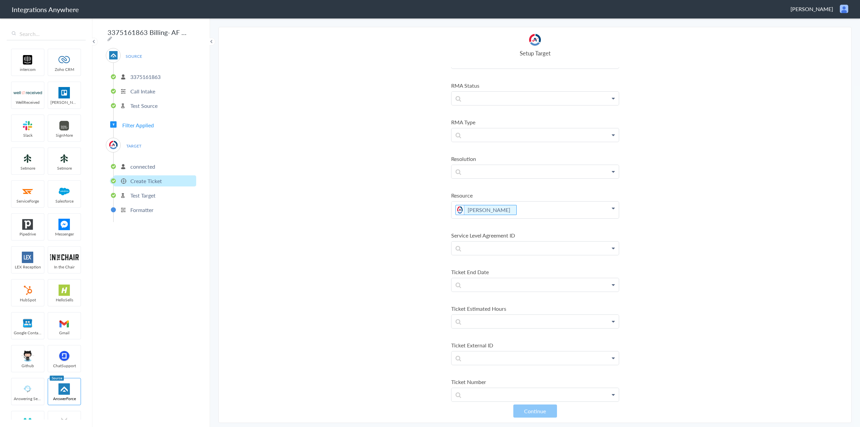
click at [571, 213] on p "Brian Thompson" at bounding box center [535, 210] width 167 height 17
click at [535, 213] on p "Brian Thompson" at bounding box center [535, 210] width 167 height 17
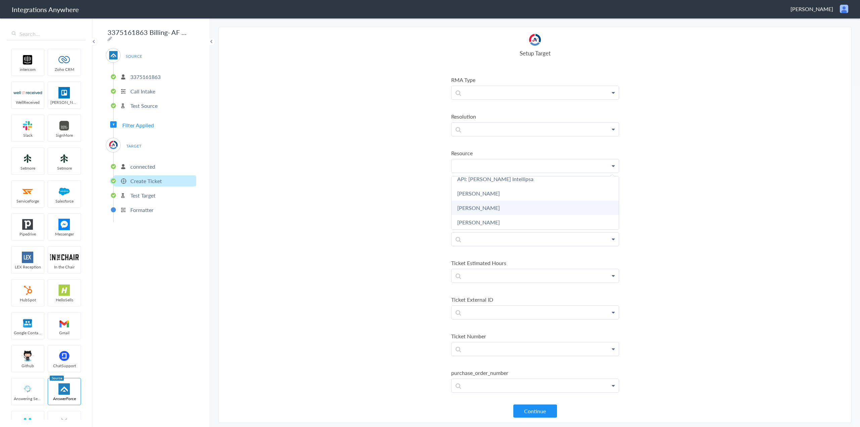
scroll to position [1123, 0]
click at [372, 194] on section "Select Account 4045072012 Rename Delete (4 months ago) 3375161863 Rename Delete…" at bounding box center [534, 225] width 633 height 396
click at [537, 410] on button "Continue" at bounding box center [535, 411] width 44 height 13
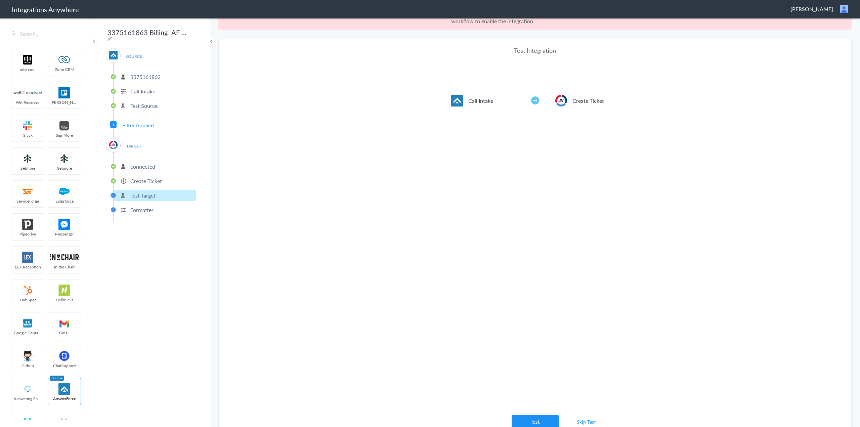
scroll to position [25, 0]
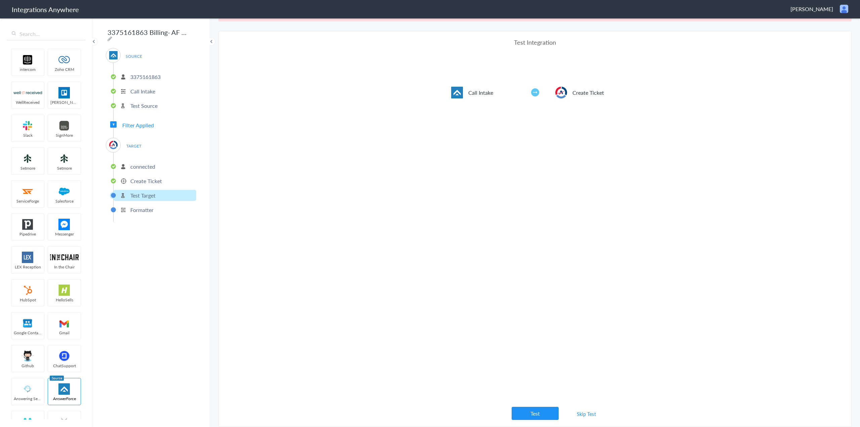
click at [588, 415] on link "Skip Test" at bounding box center [587, 414] width 36 height 12
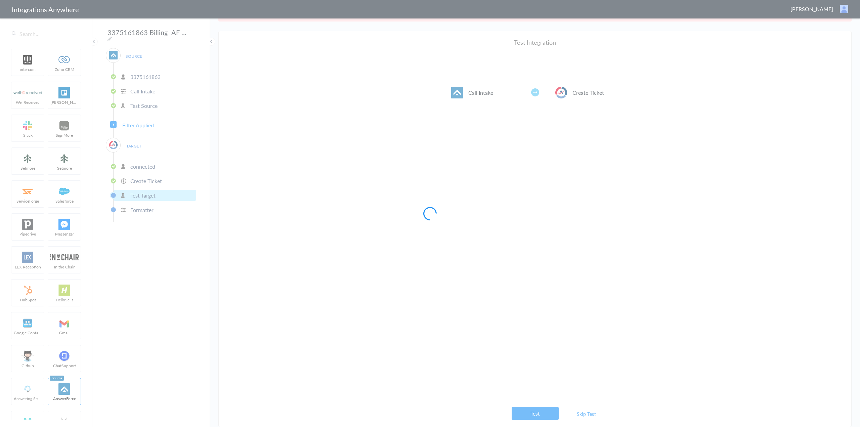
scroll to position [0, 0]
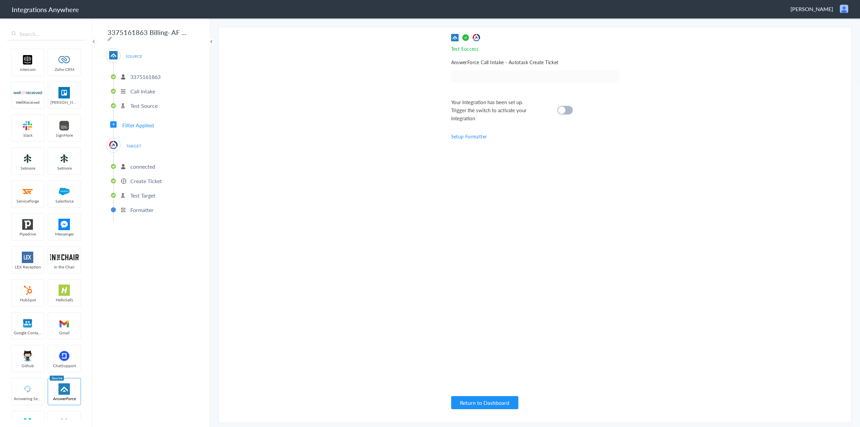
drag, startPoint x: 572, startPoint y: 399, endPoint x: 565, endPoint y: 108, distance: 290.4
click at [565, 108] on cite at bounding box center [561, 110] width 7 height 7
click at [489, 401] on button "Return to Dashboard" at bounding box center [484, 402] width 67 height 13
